Goal: Task Accomplishment & Management: Use online tool/utility

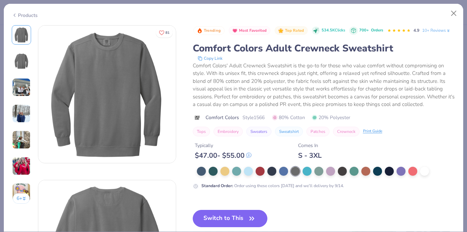
click at [464, 4] on div "Products 6 + 81 DU Delta Gamma, [GEOGRAPHIC_DATA][PERSON_NAME] ZU Zeta Tau Alph…" at bounding box center [233, 116] width 467 height 232
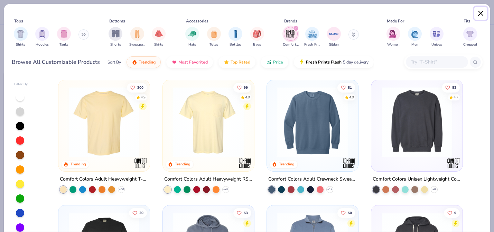
click at [467, 13] on button "Close" at bounding box center [480, 13] width 13 height 13
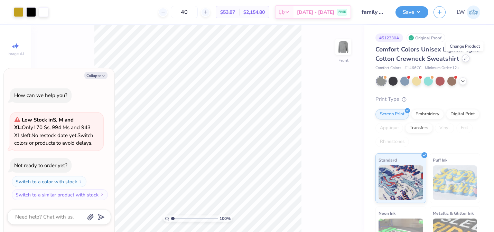
click at [467, 59] on div at bounding box center [466, 59] width 8 height 8
type textarea "x"
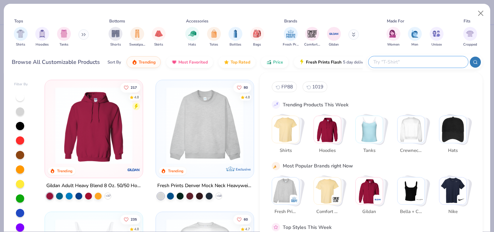
click at [416, 61] on input "text" at bounding box center [418, 62] width 91 height 8
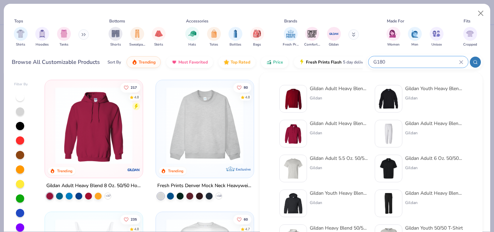
type input "G180"
click at [349, 89] on div "Gildan Adult Heavy Blend Adult 8 Oz. 50/50 Fleece Crew" at bounding box center [339, 88] width 58 height 7
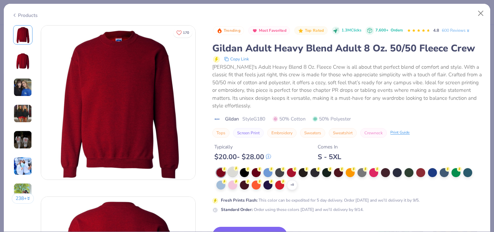
click at [232, 168] on div at bounding box center [232, 172] width 9 height 9
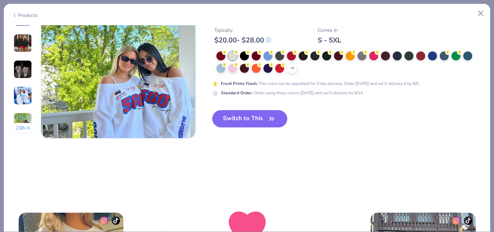
scroll to position [1069, 0]
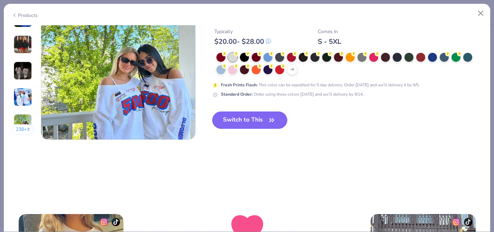
click at [262, 117] on button "Switch to This" at bounding box center [249, 120] width 75 height 17
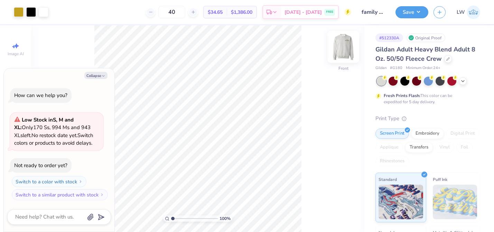
click at [344, 54] on img at bounding box center [343, 47] width 28 height 28
click at [346, 47] on img at bounding box center [343, 47] width 28 height 28
click at [446, 59] on icon at bounding box center [447, 58] width 3 height 3
type textarea "x"
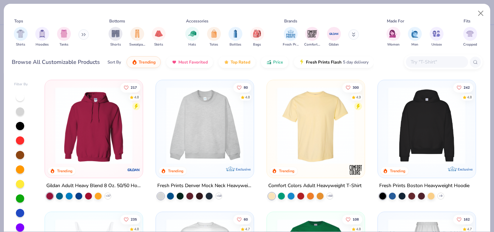
click at [429, 62] on input "text" at bounding box center [436, 62] width 53 height 8
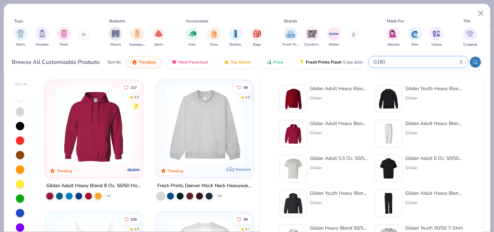
type input "G180"
click at [339, 96] on div "Gildan" at bounding box center [339, 98] width 58 height 6
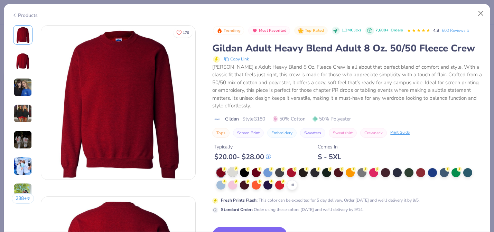
click at [296, 103] on img at bounding box center [292, 98] width 21 height 21
click at [237, 173] on div at bounding box center [232, 172] width 9 height 9
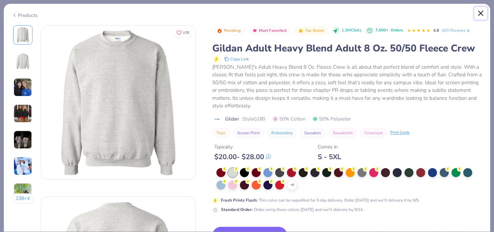
click at [467, 9] on button "Close" at bounding box center [480, 13] width 13 height 13
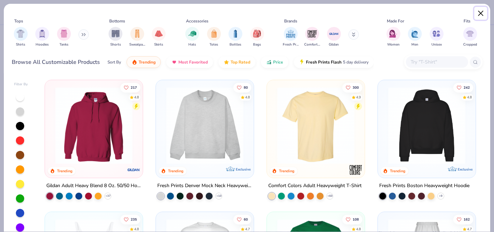
click at [467, 12] on button "Close" at bounding box center [480, 13] width 13 height 13
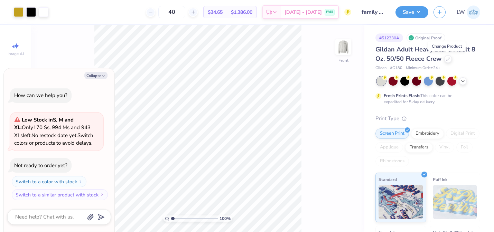
click at [467, 110] on div "# 512330A Original Proof Gildan Adult Heavy Blend Adult 8 Oz. 50/50 Fleece Crew…" at bounding box center [429, 177] width 130 height 304
click at [420, 10] on button "Save" at bounding box center [411, 11] width 33 height 12
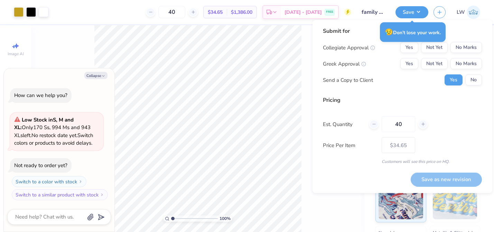
type textarea "x"
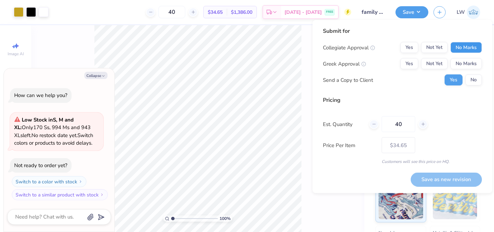
click at [463, 49] on button "No Marks" at bounding box center [465, 47] width 31 height 11
click at [413, 65] on button "Yes" at bounding box center [409, 63] width 18 height 11
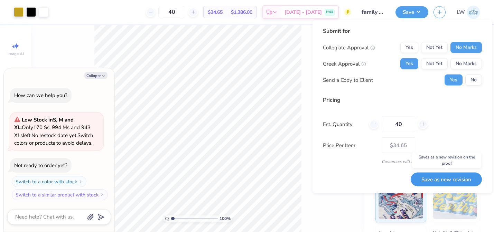
click at [445, 175] on button "Save as new revision" at bounding box center [446, 179] width 71 height 14
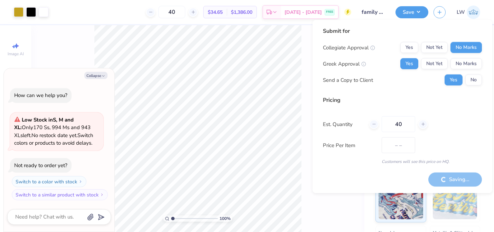
type input "$34.65"
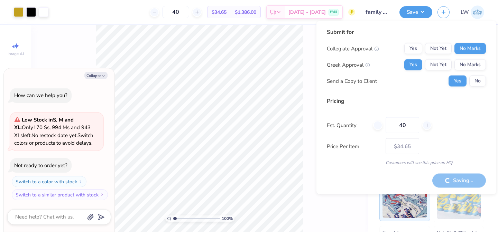
type textarea "x"
type input "– –"
